Goal: Information Seeking & Learning: Learn about a topic

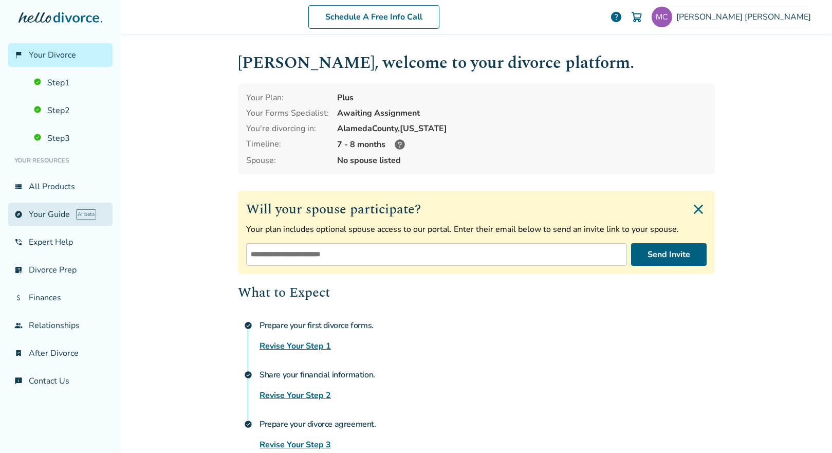
click at [51, 213] on link "explore Your Guide AI beta" at bounding box center [60, 214] width 104 height 24
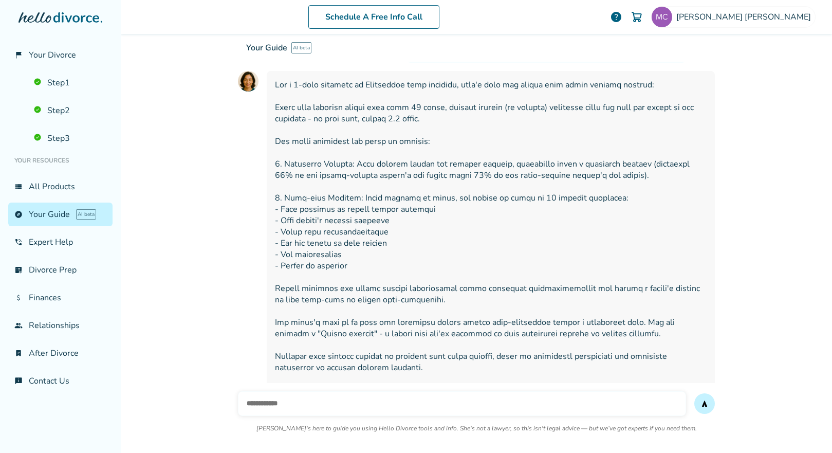
click at [321, 391] on input "text" at bounding box center [462, 403] width 448 height 25
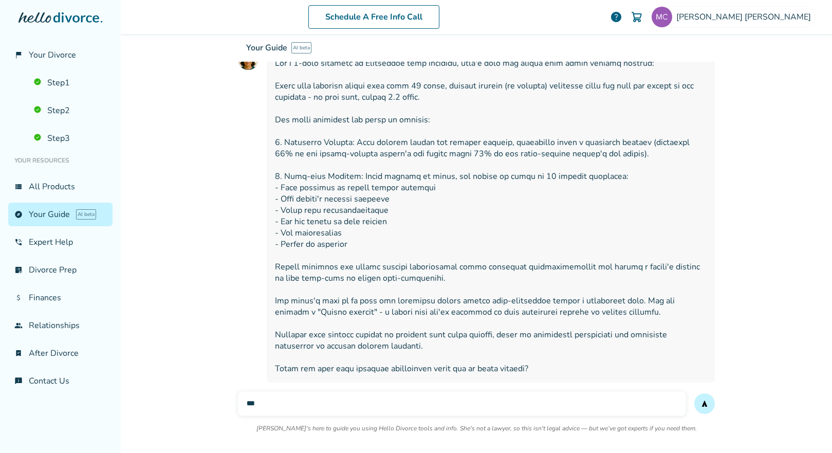
scroll to position [5143, 0]
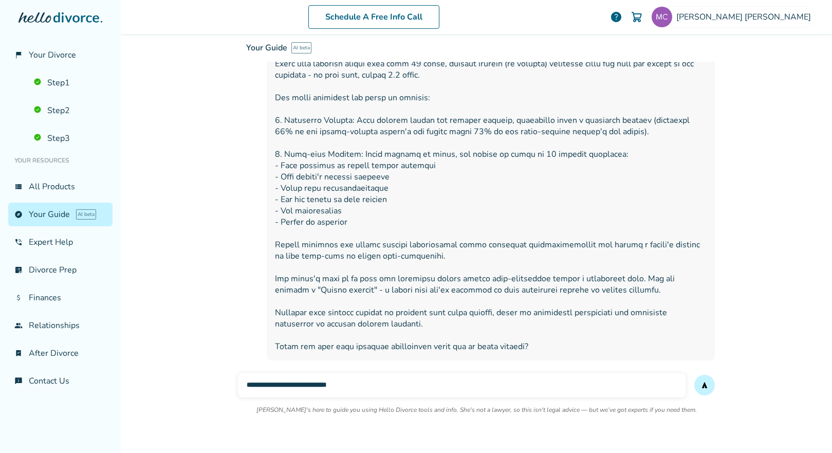
type input "**********"
click at [694, 375] on button "send" at bounding box center [704, 385] width 21 height 21
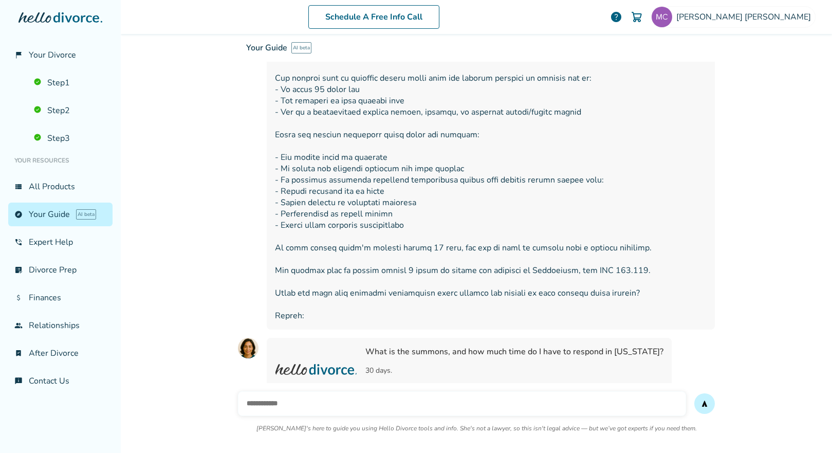
scroll to position [5565, 0]
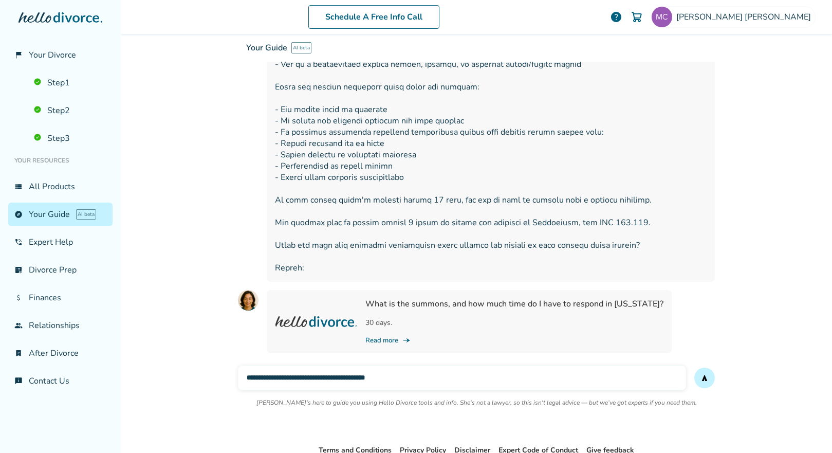
type input "**********"
click at [694, 367] on button "send" at bounding box center [704, 377] width 21 height 21
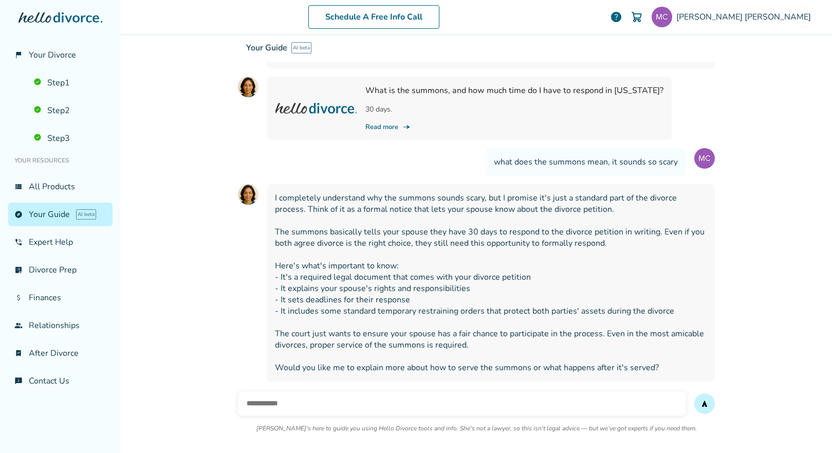
scroll to position [5802, 0]
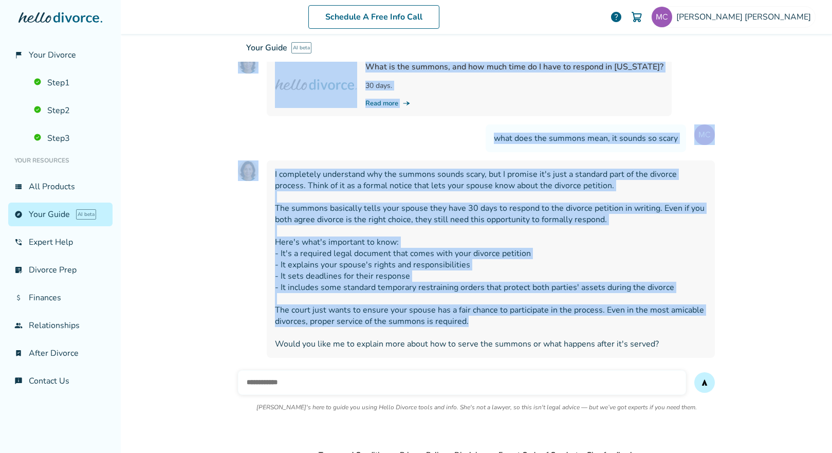
drag, startPoint x: 274, startPoint y: 108, endPoint x: 485, endPoint y: 255, distance: 257.6
click at [485, 255] on span "I completely understand why the summons sounds scary, but I promise it's just a…" at bounding box center [491, 259] width 432 height 181
drag, startPoint x: 484, startPoint y: 255, endPoint x: 273, endPoint y: 108, distance: 256.9
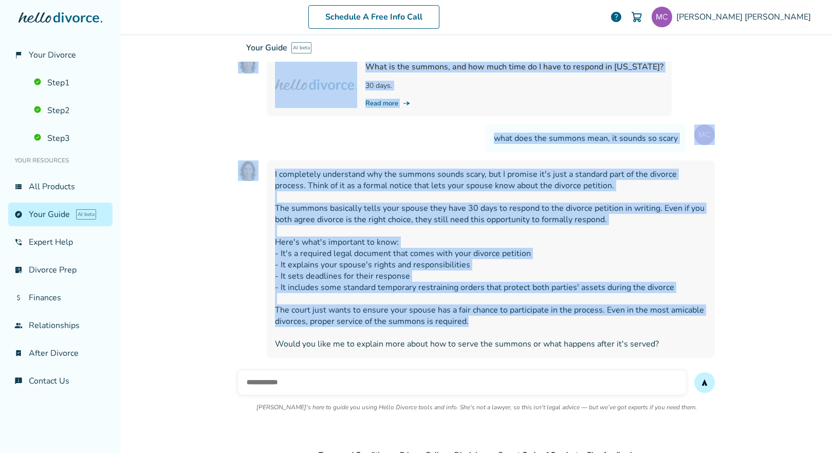
click at [273, 108] on div "Your Guide AI beta Your interactive divorce knowledge base Ask Hallie anything …" at bounding box center [476, 73] width 477 height 78
drag, startPoint x: 275, startPoint y: 106, endPoint x: 468, endPoint y: 252, distance: 241.3
copy div "anything about the divorce process — she’ll pull trusted info from Hello Divorc…"
click at [467, 226] on span "I completely understand why the summons sounds scary, but I promise it's just a…" at bounding box center [491, 259] width 432 height 181
